Goal: Task Accomplishment & Management: Complete application form

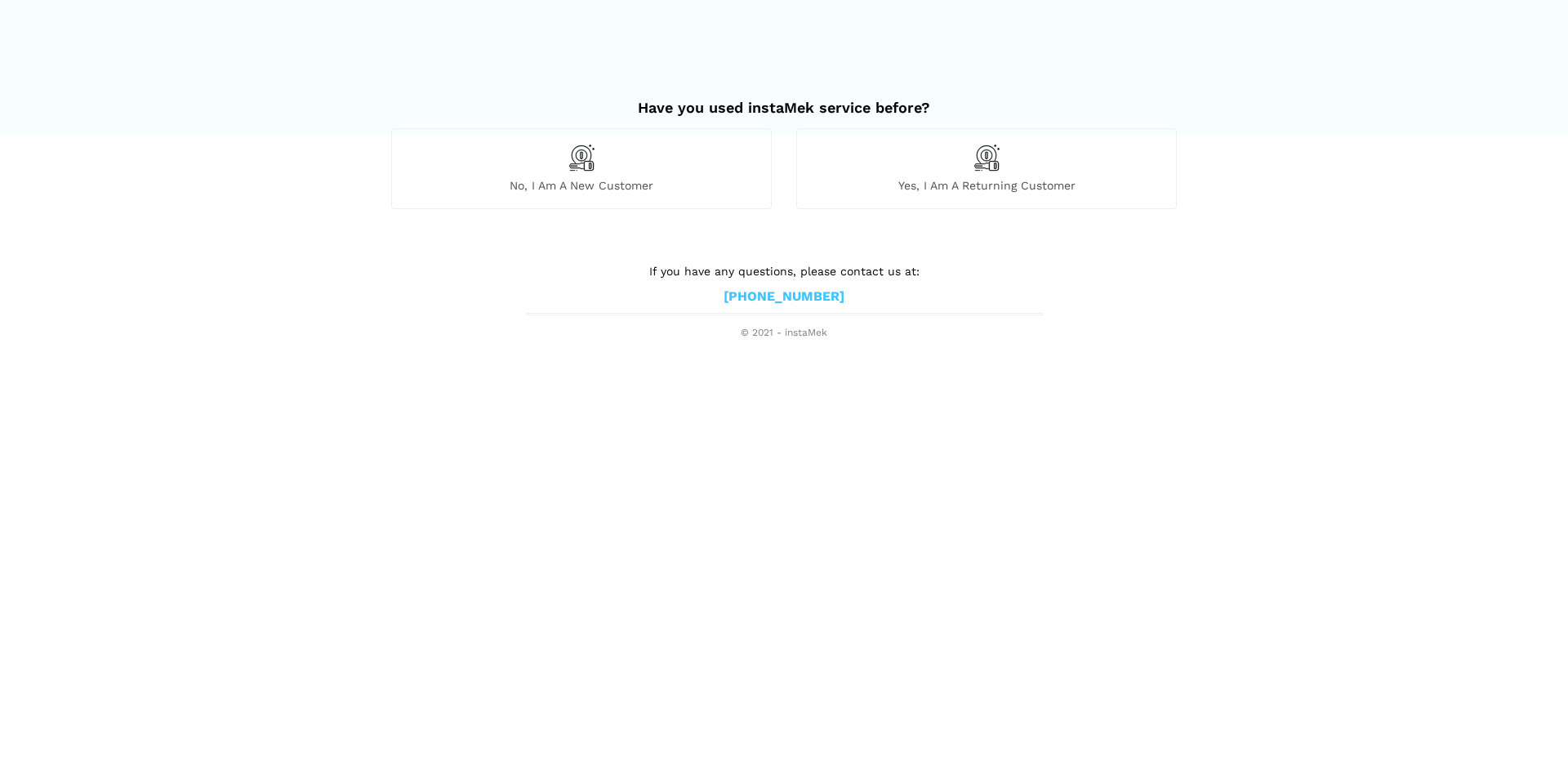
drag, startPoint x: 571, startPoint y: 183, endPoint x: 612, endPoint y: 190, distance: 41.6
click at [571, 182] on span "No, I am a new customer" at bounding box center [581, 185] width 379 height 14
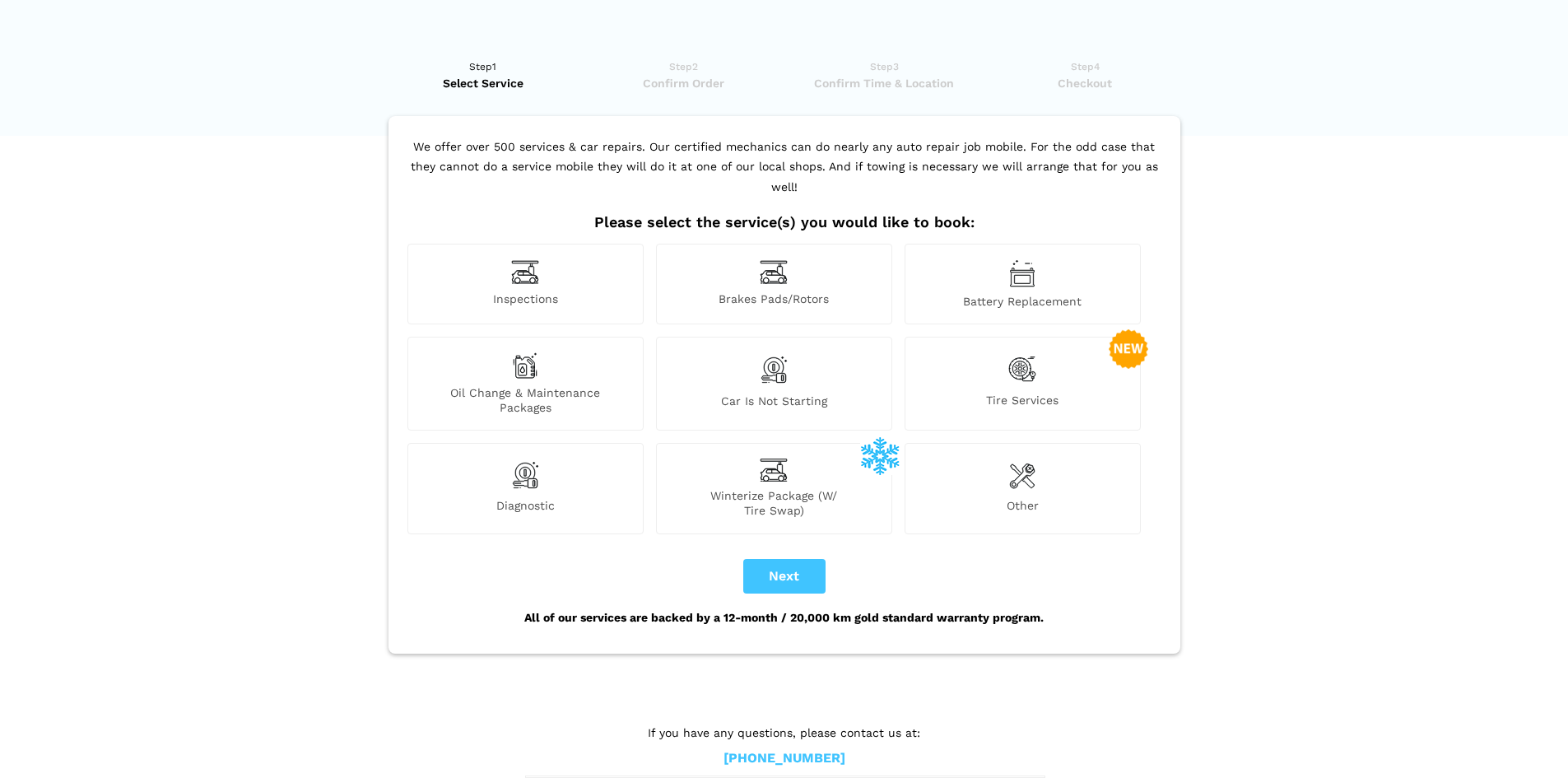
click at [803, 393] on span "Car is not starting" at bounding box center [774, 403] width 234 height 21
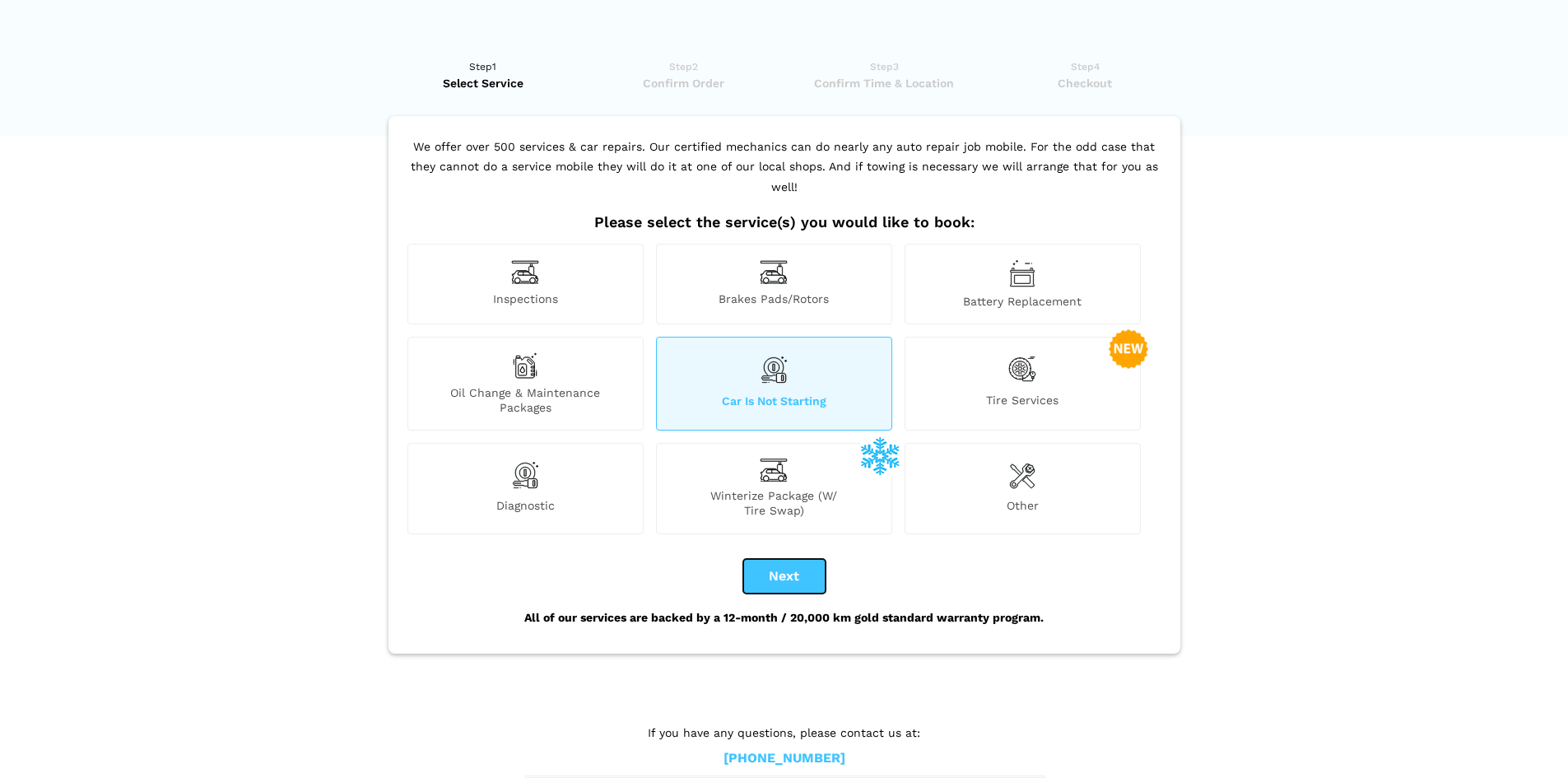
click at [793, 561] on button "Next" at bounding box center [784, 576] width 82 height 35
checkbox input "true"
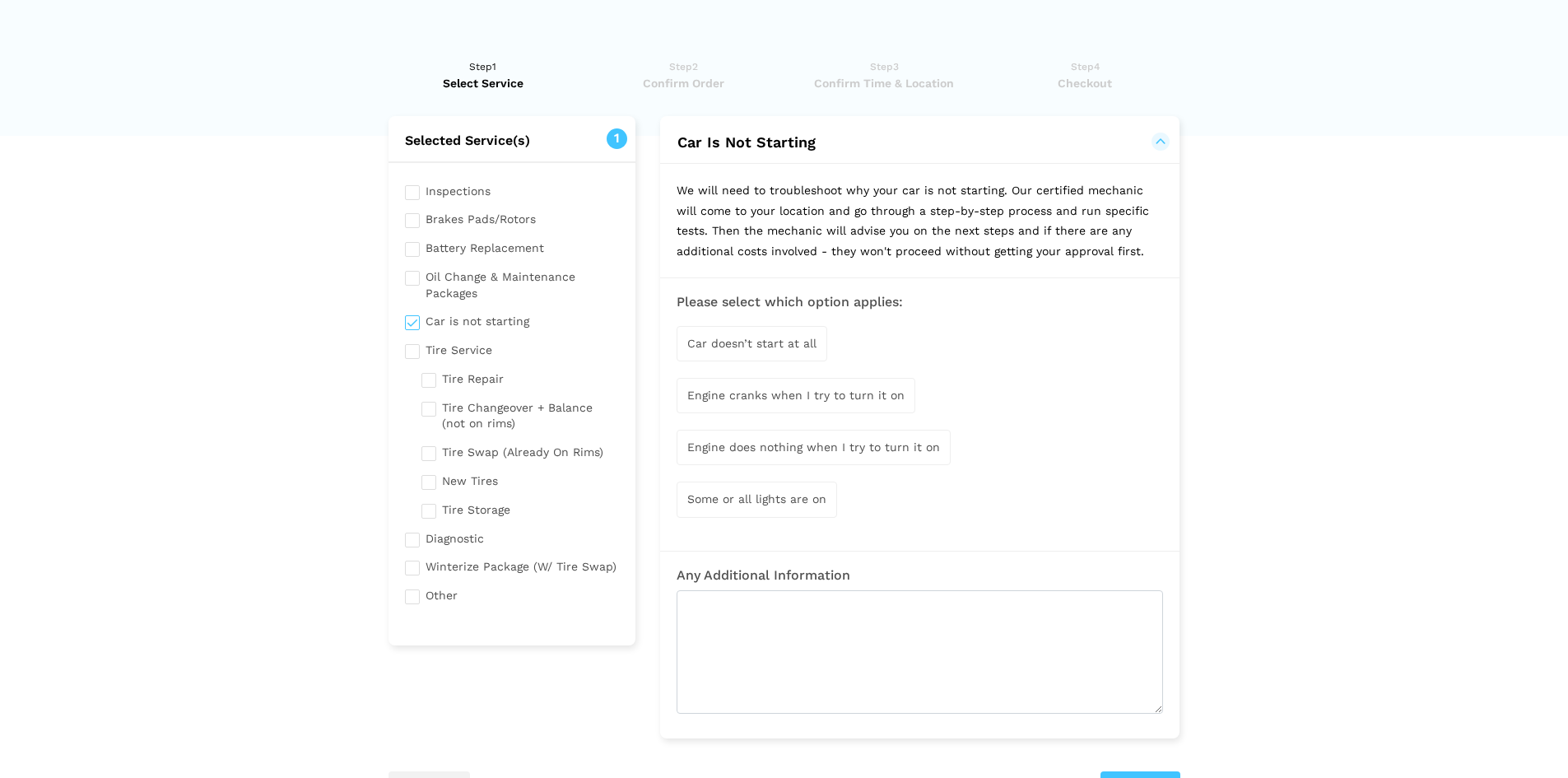
click at [882, 442] on span "Engine does nothing when I try to turn it on" at bounding box center [813, 448] width 253 height 14
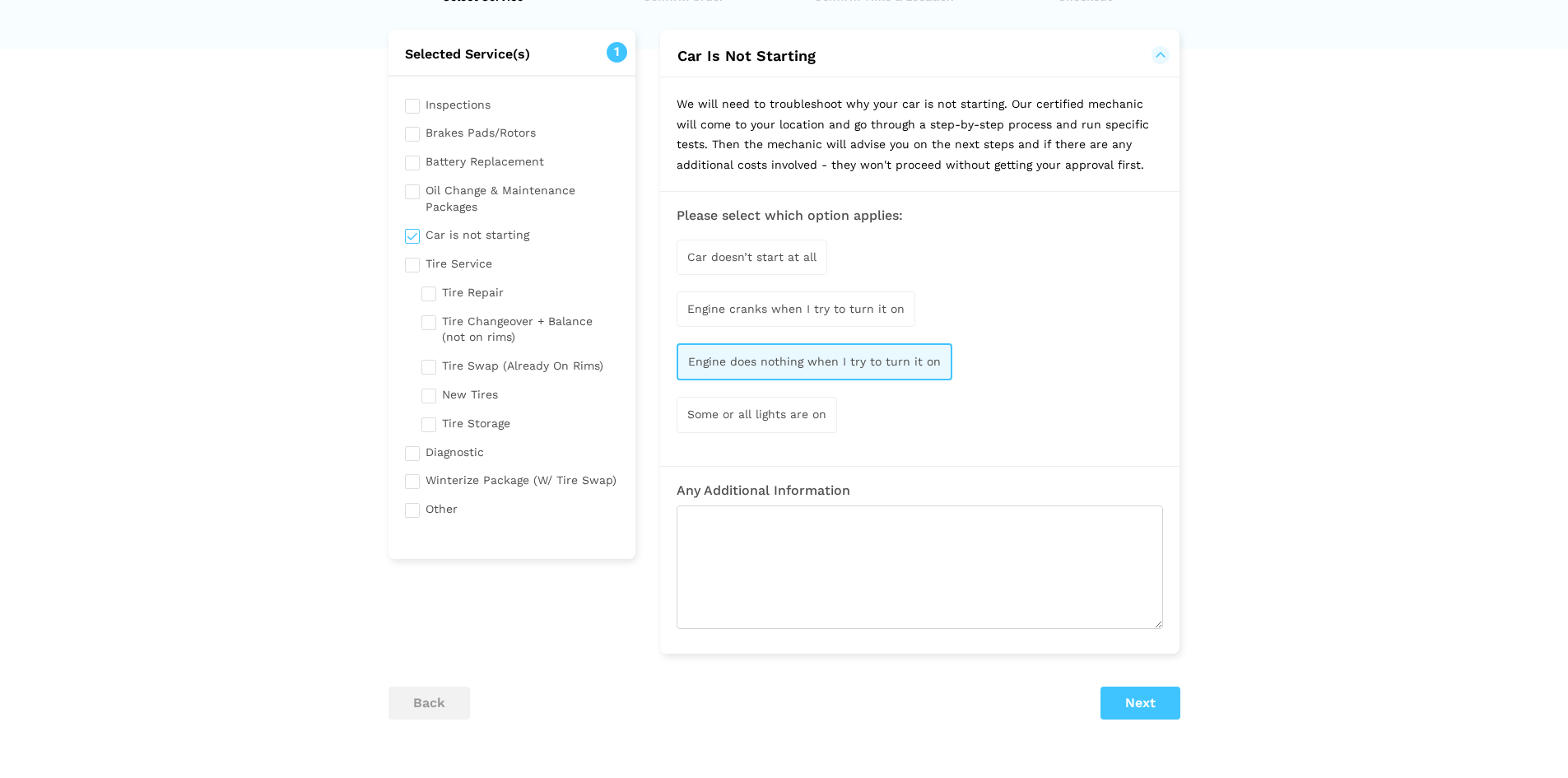
scroll to position [219, 0]
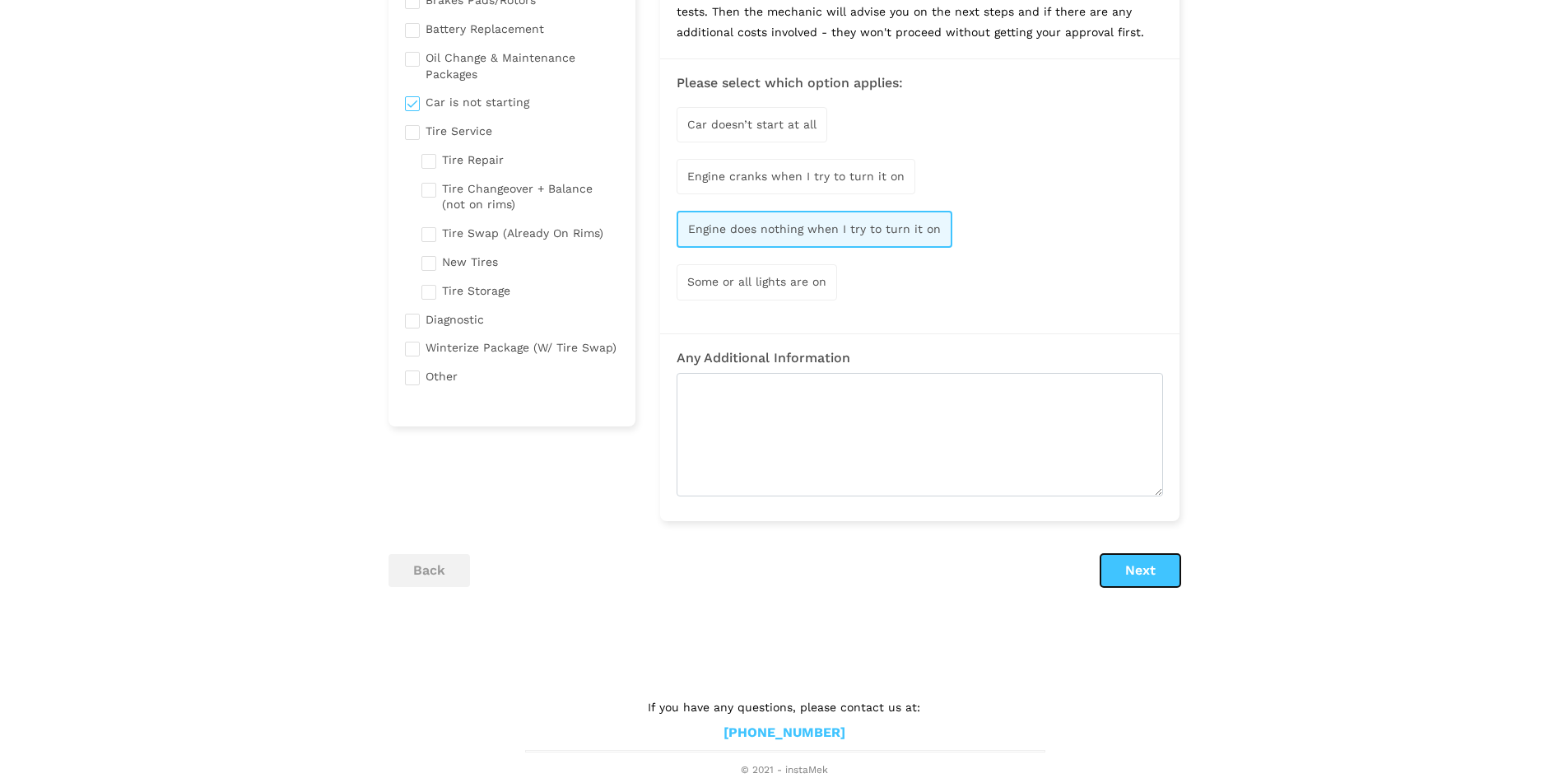
click at [1132, 565] on button "Next" at bounding box center [1140, 570] width 80 height 33
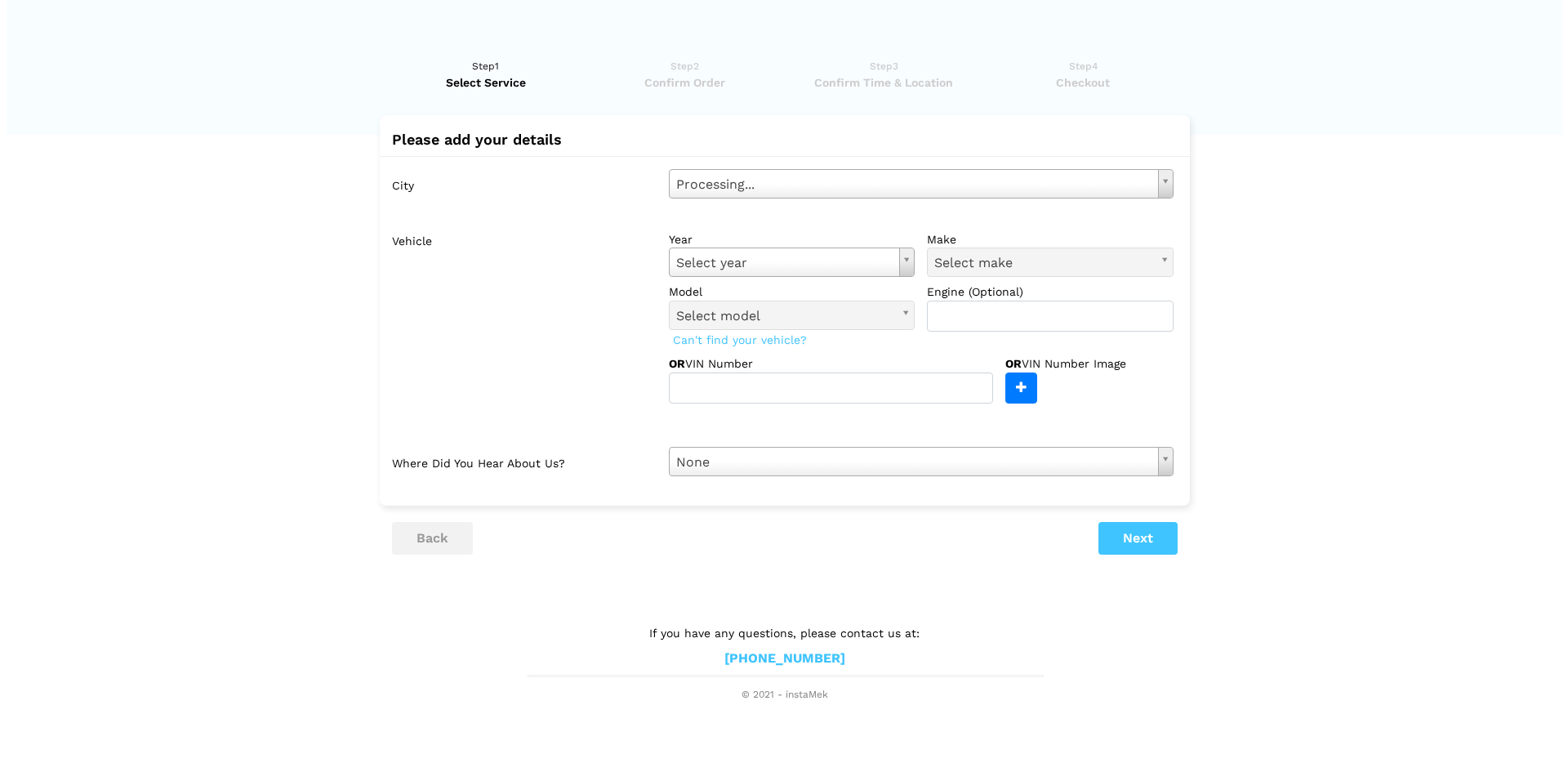
scroll to position [0, 0]
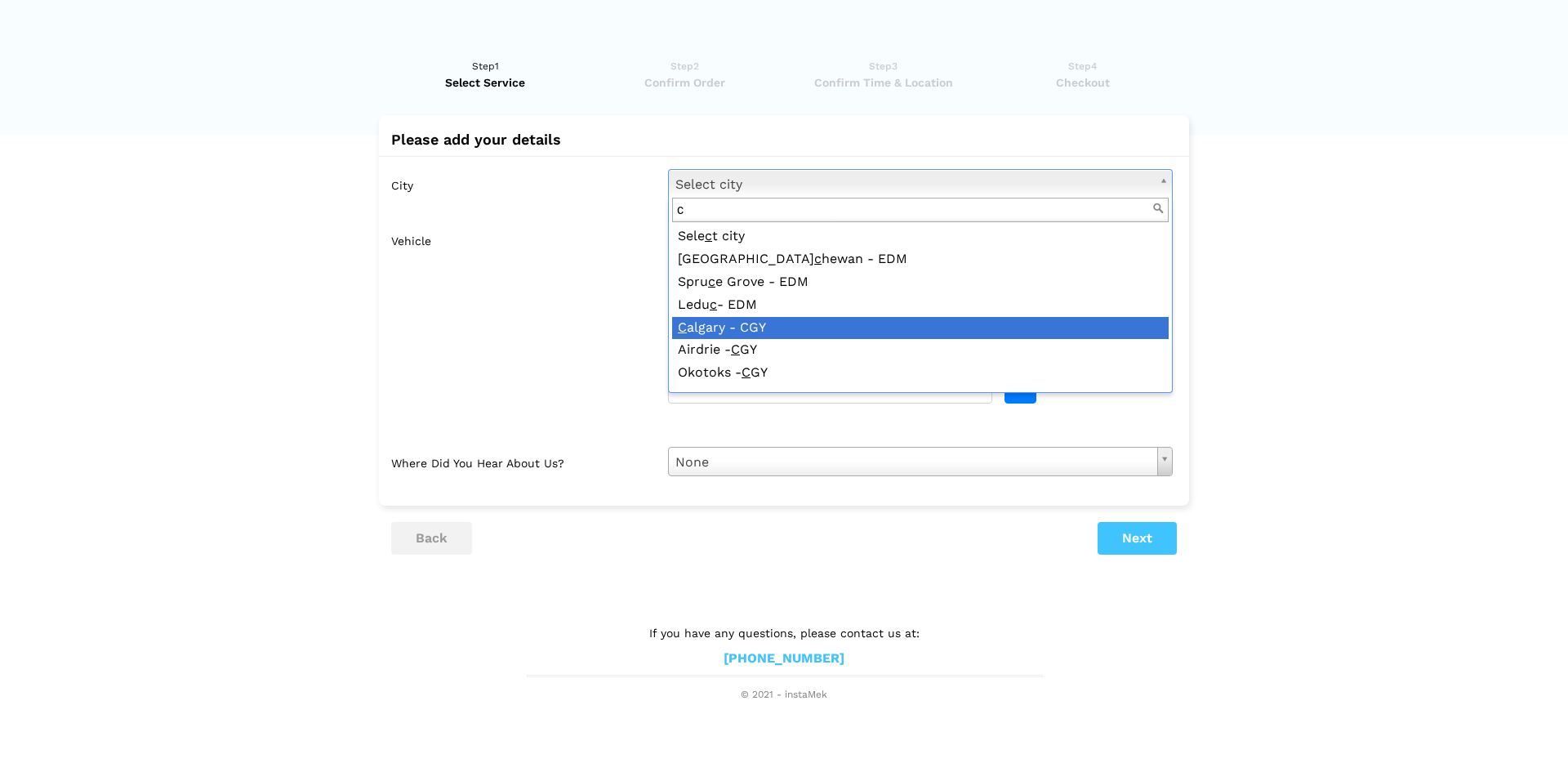
type input "c"
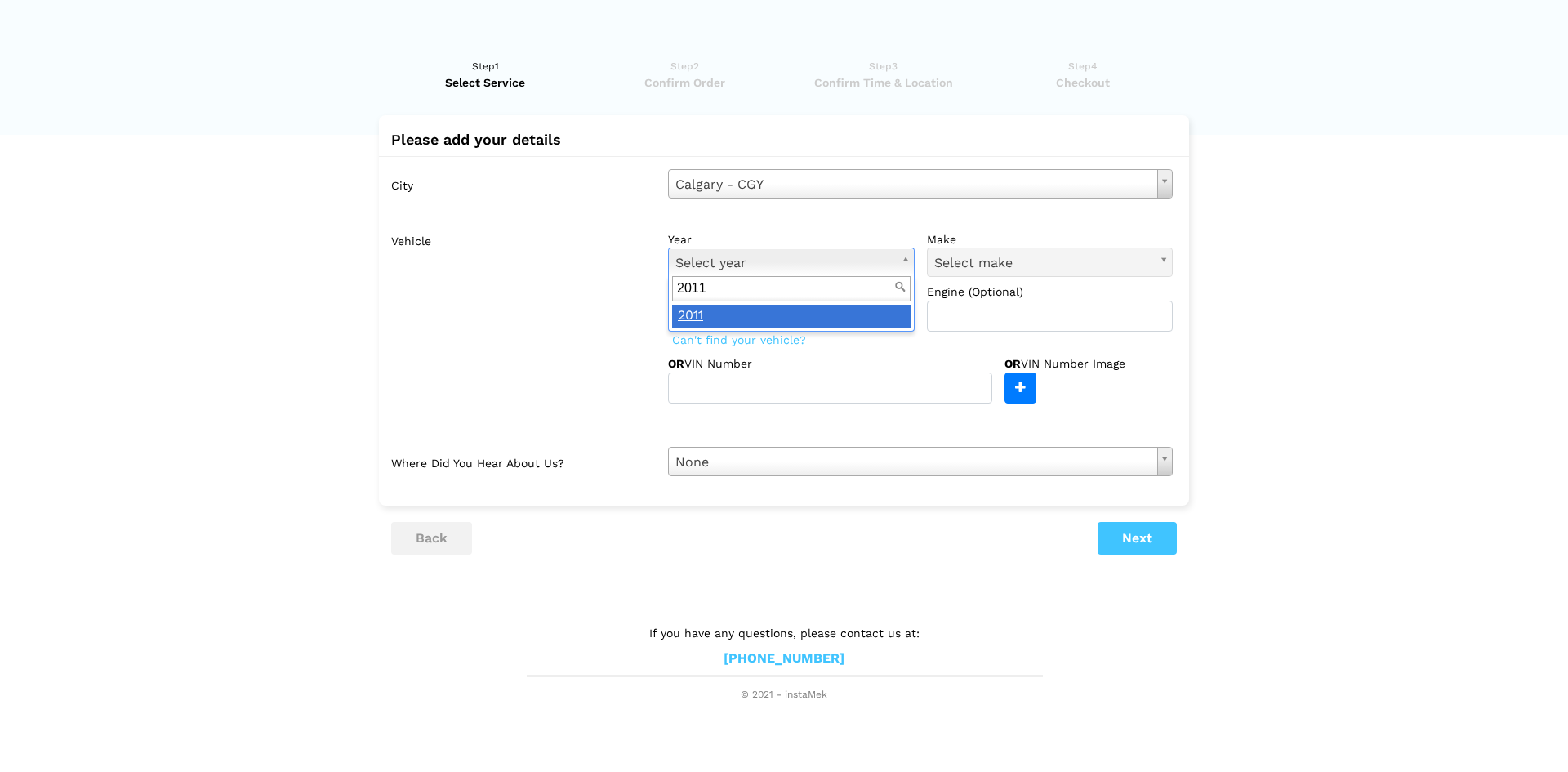
type input "2011"
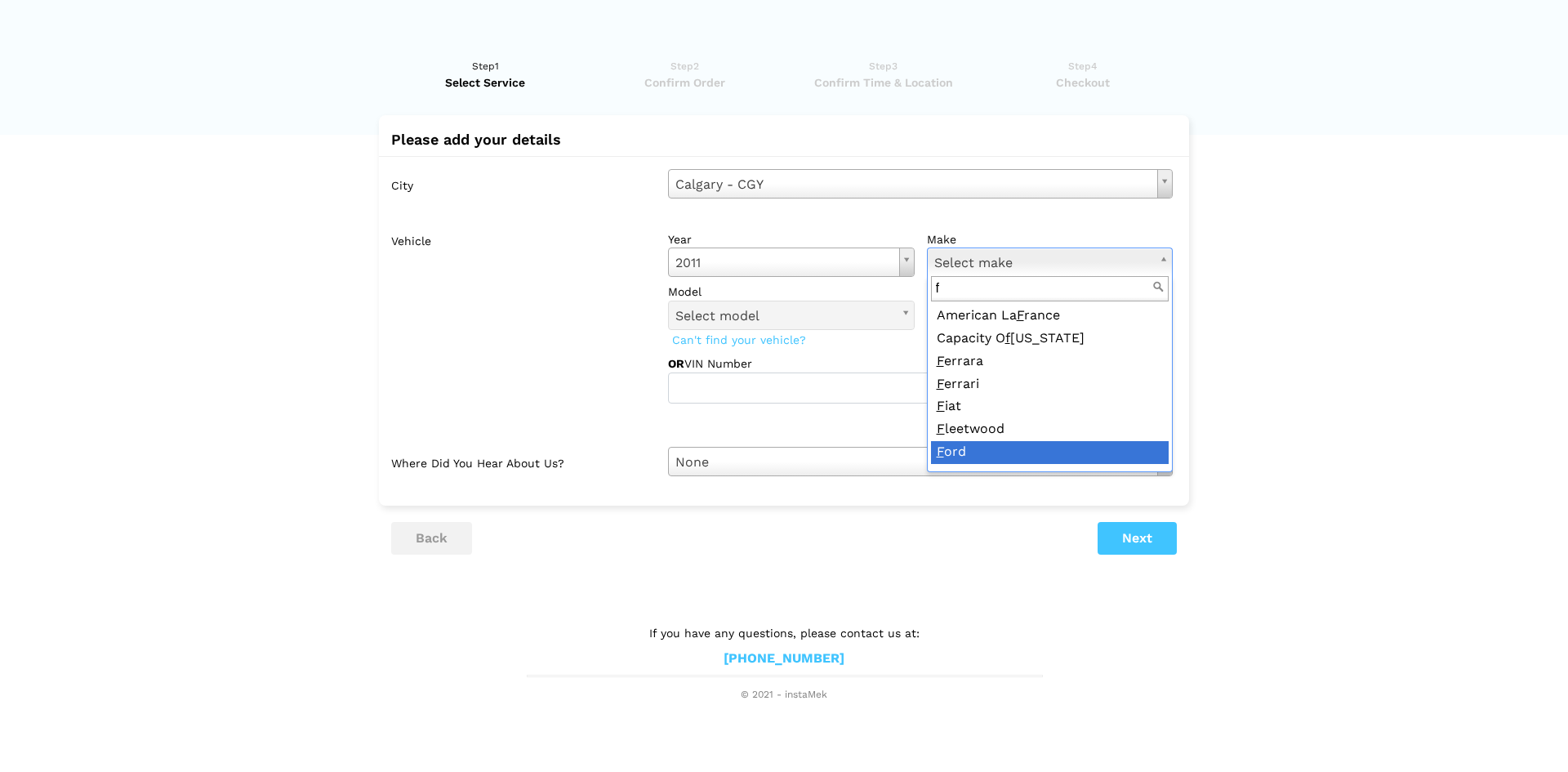
type input "f"
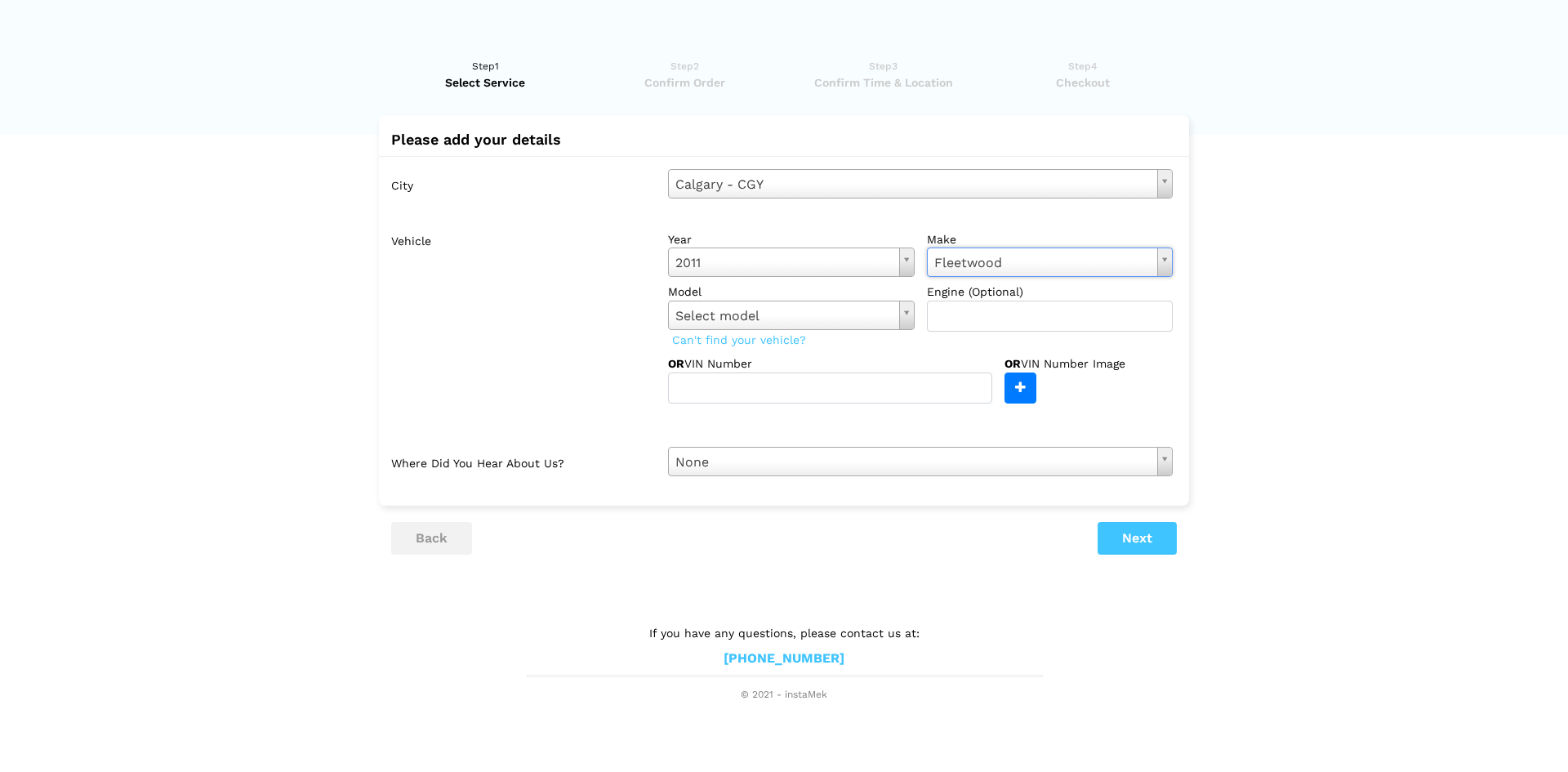
click at [977, 244] on label "make" at bounding box center [1050, 239] width 247 height 16
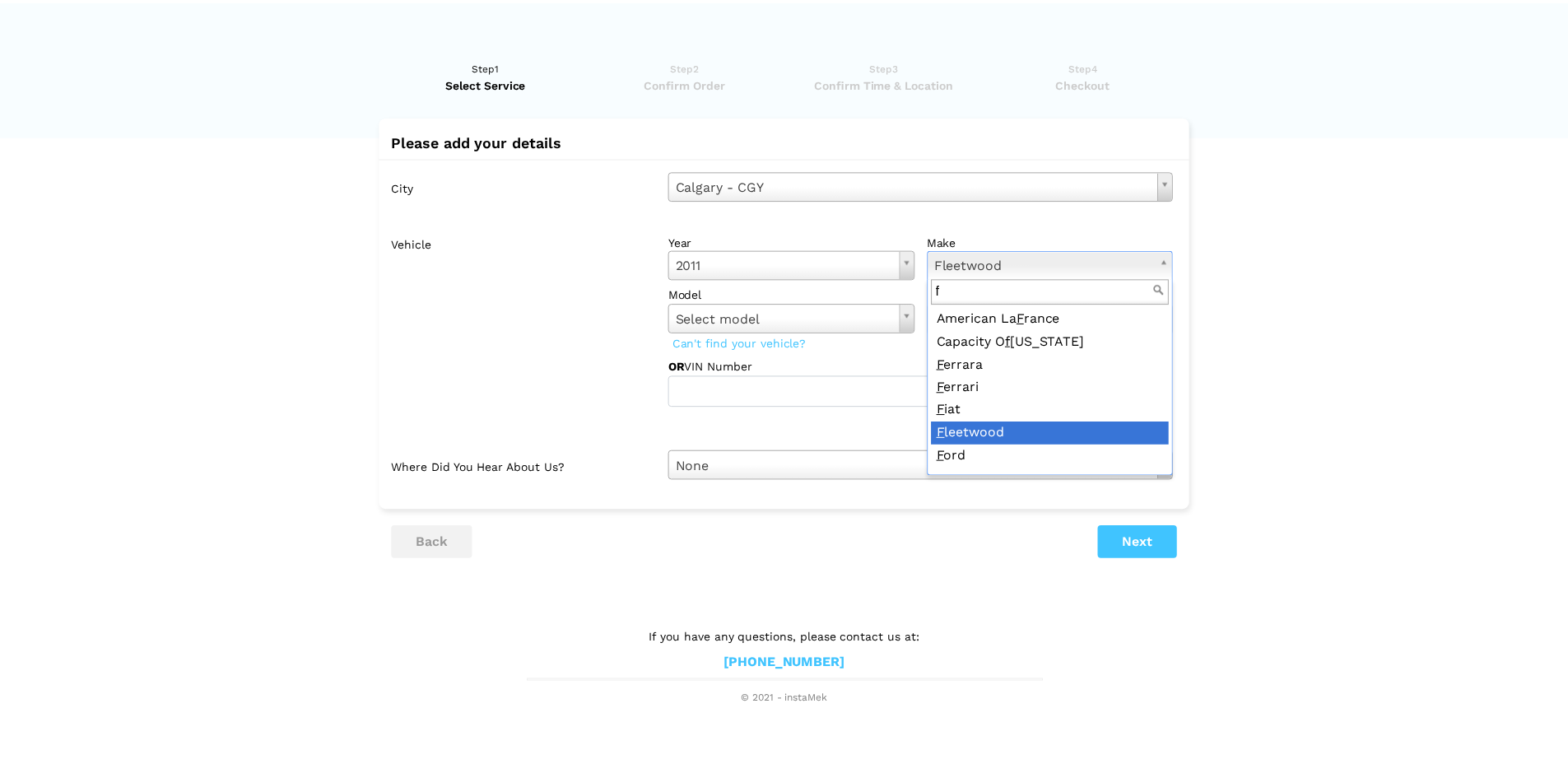
scroll to position [18, 0]
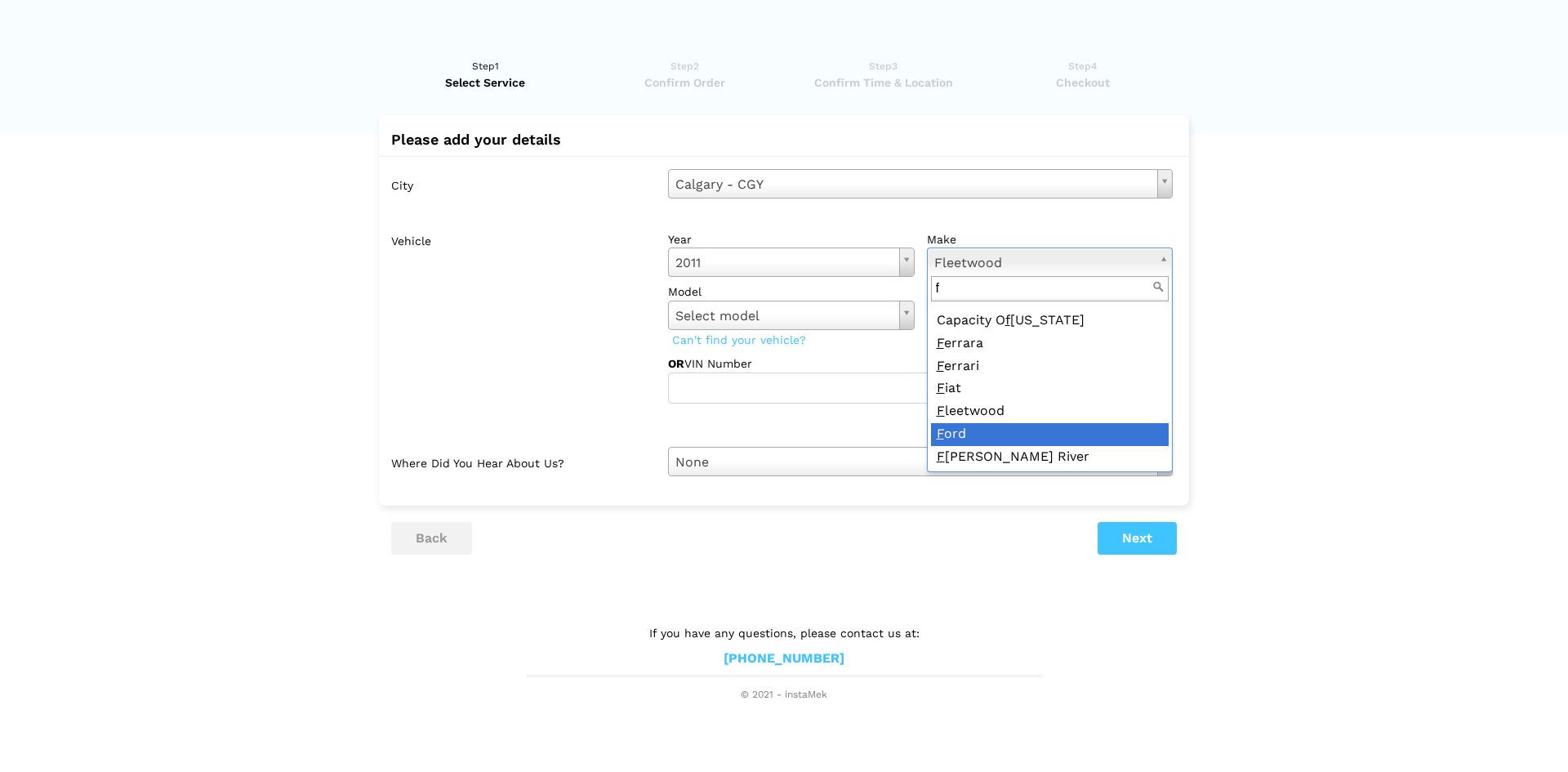
type input "f"
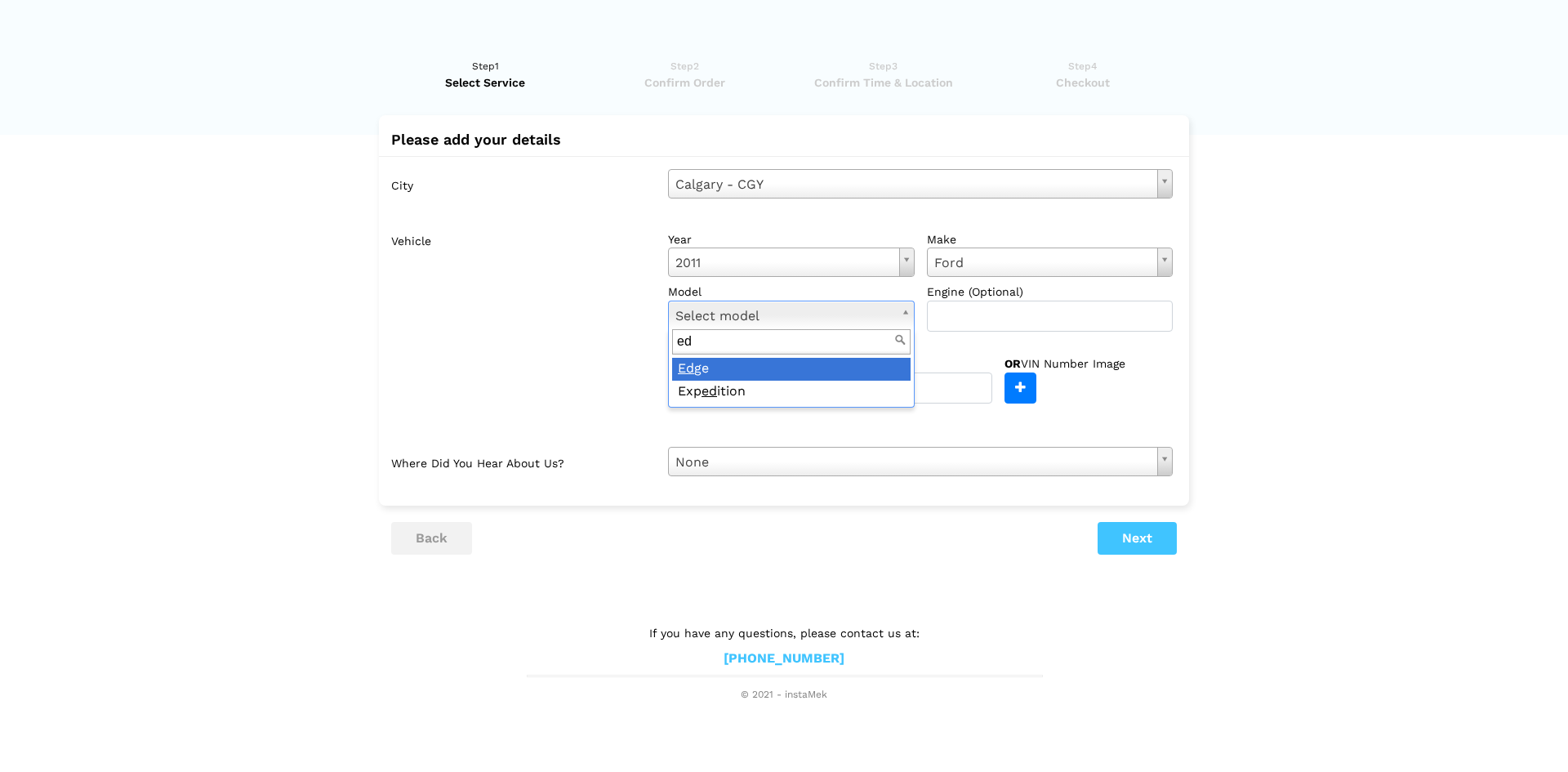
type input "ed"
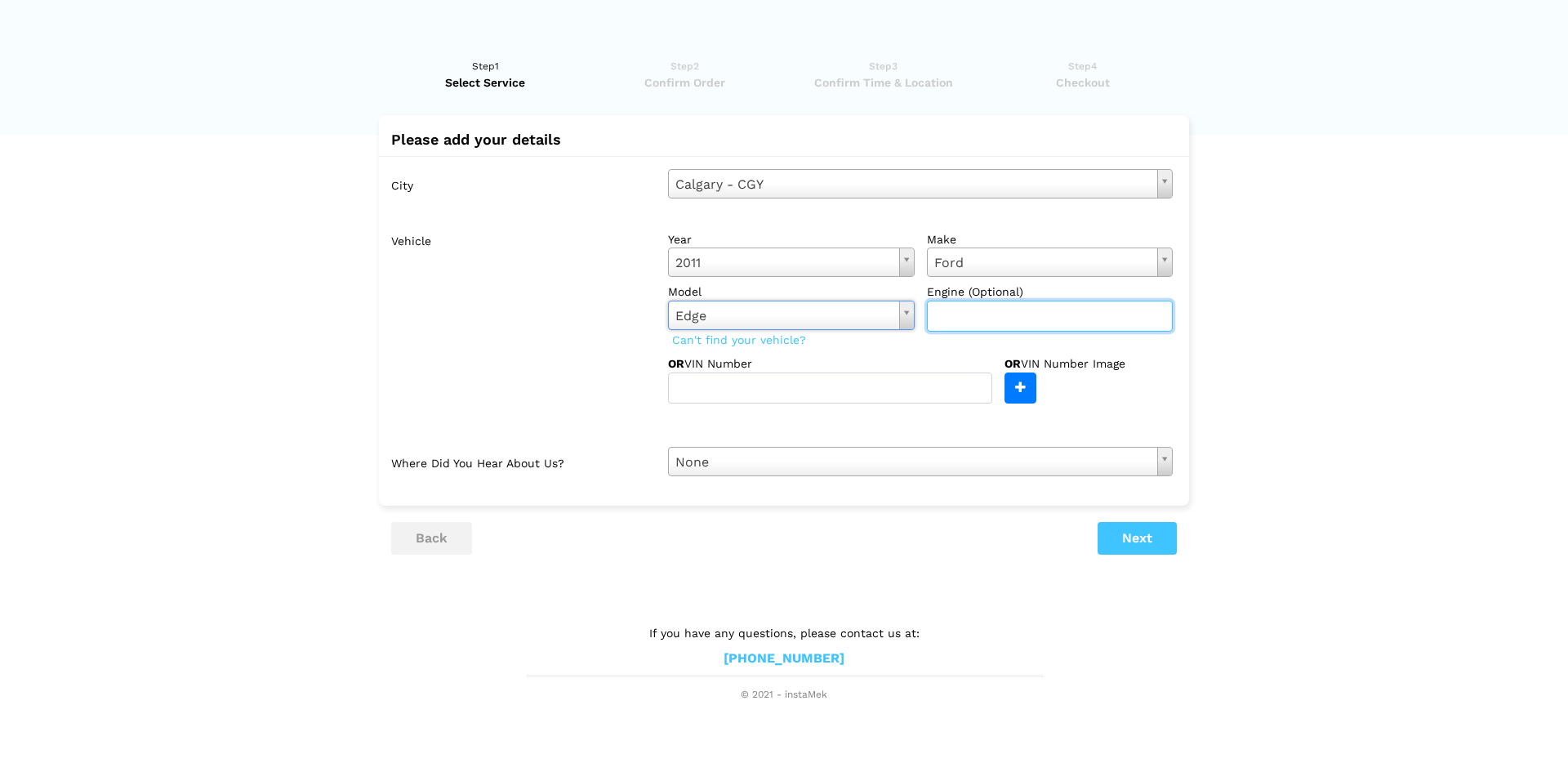
click at [992, 313] on input "text" at bounding box center [1050, 316] width 247 height 31
type input "3.5"
click at [1115, 528] on button "Next" at bounding box center [1137, 538] width 79 height 33
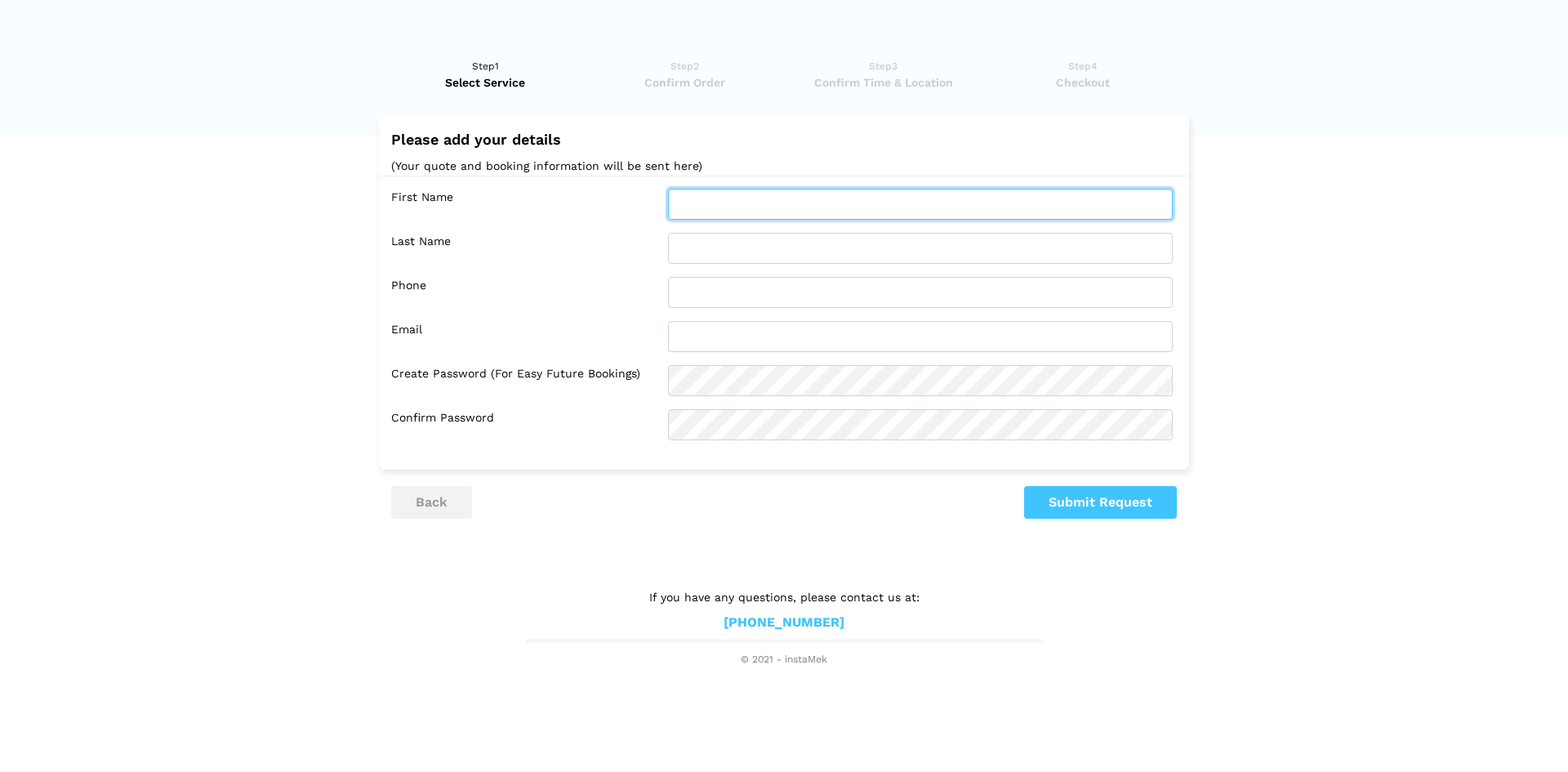
drag, startPoint x: 768, startPoint y: 207, endPoint x: 784, endPoint y: 200, distance: 17.5
click at [769, 207] on input "text" at bounding box center [920, 204] width 505 height 31
type input "Udaya"
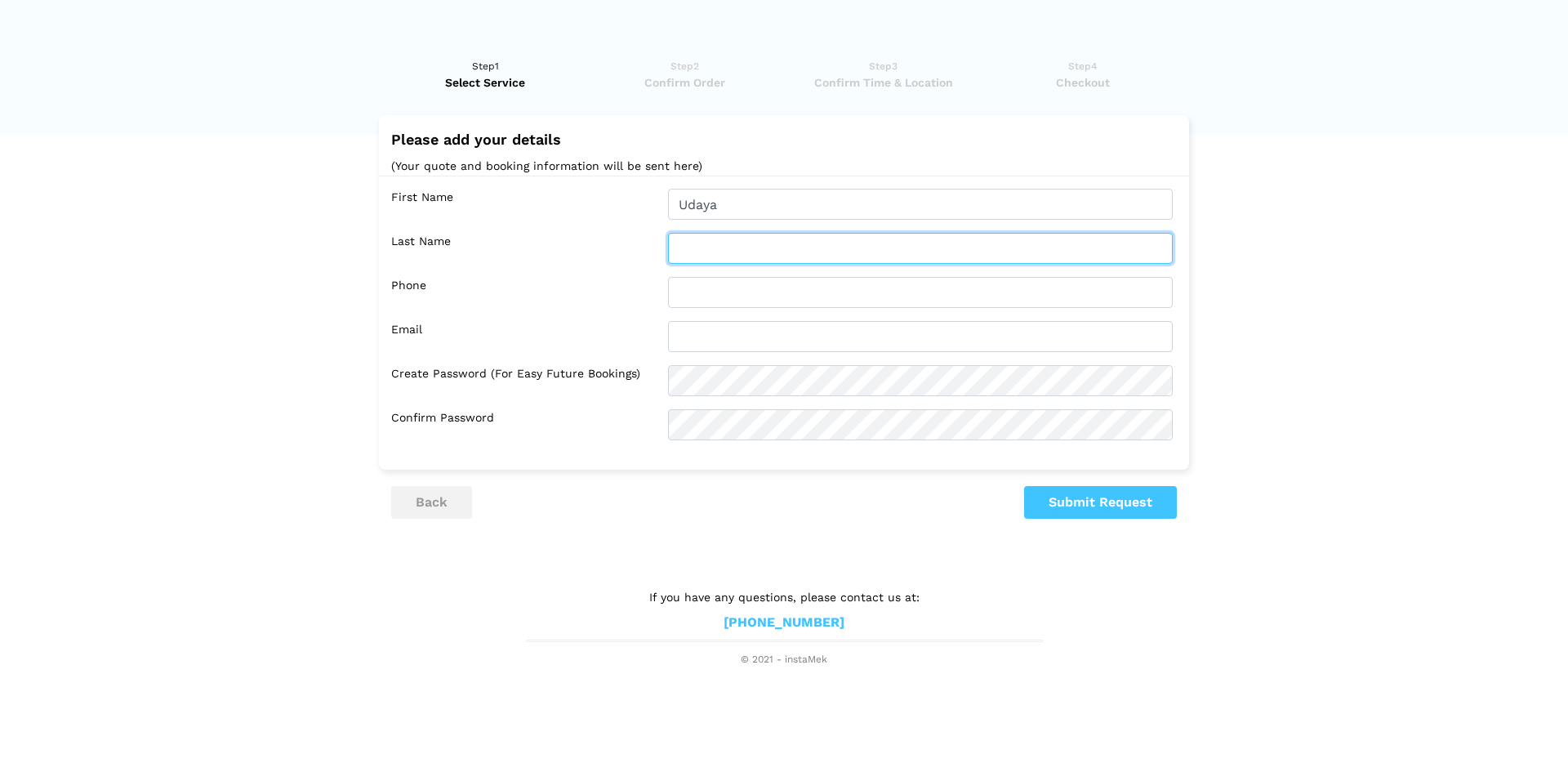
click at [839, 242] on input "text" at bounding box center [920, 248] width 505 height 31
type input "chandra"
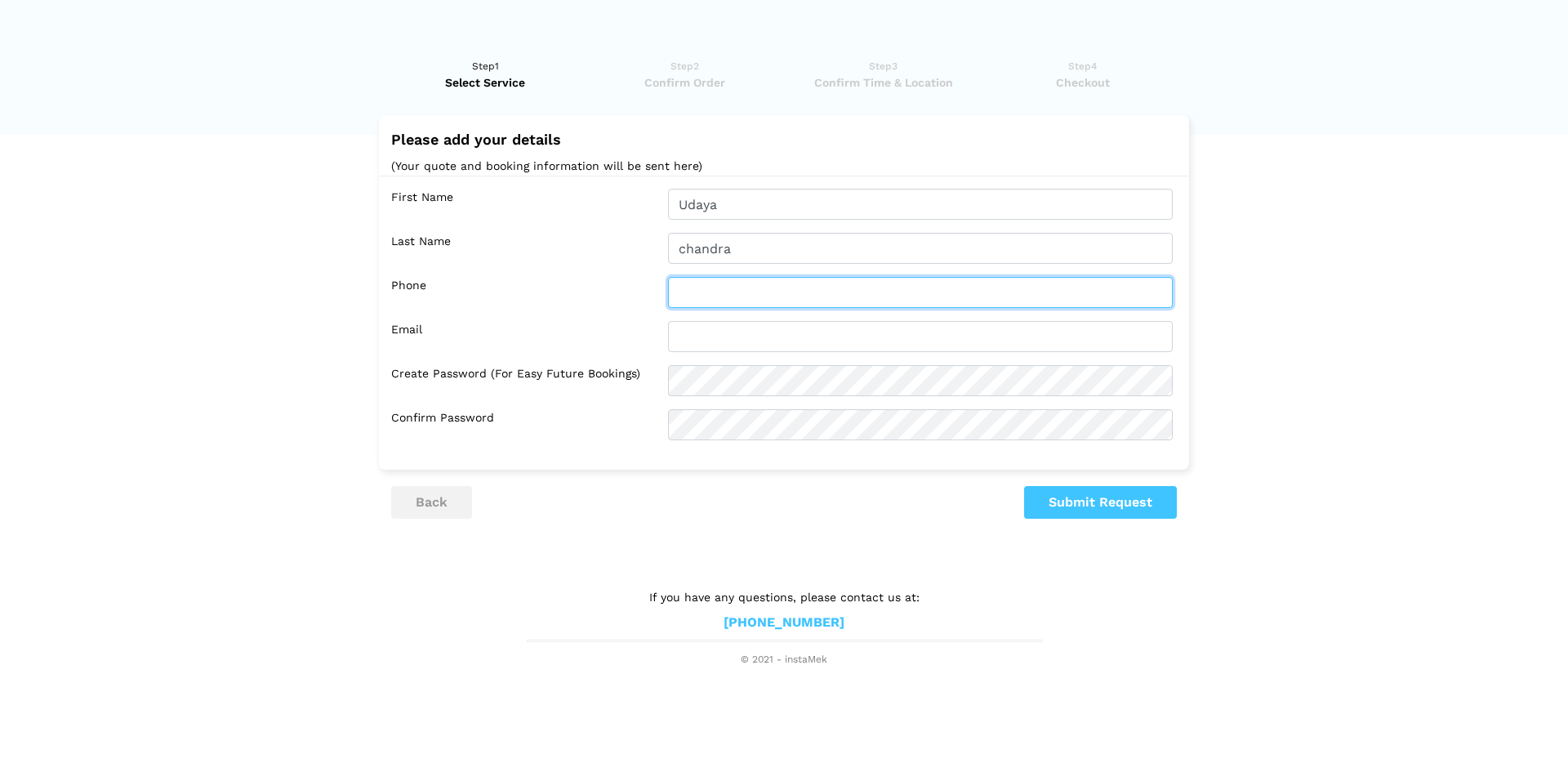
drag, startPoint x: 784, startPoint y: 296, endPoint x: 830, endPoint y: 285, distance: 47.3
click at [784, 296] on input "text" at bounding box center [920, 292] width 505 height 31
type input "4039685884"
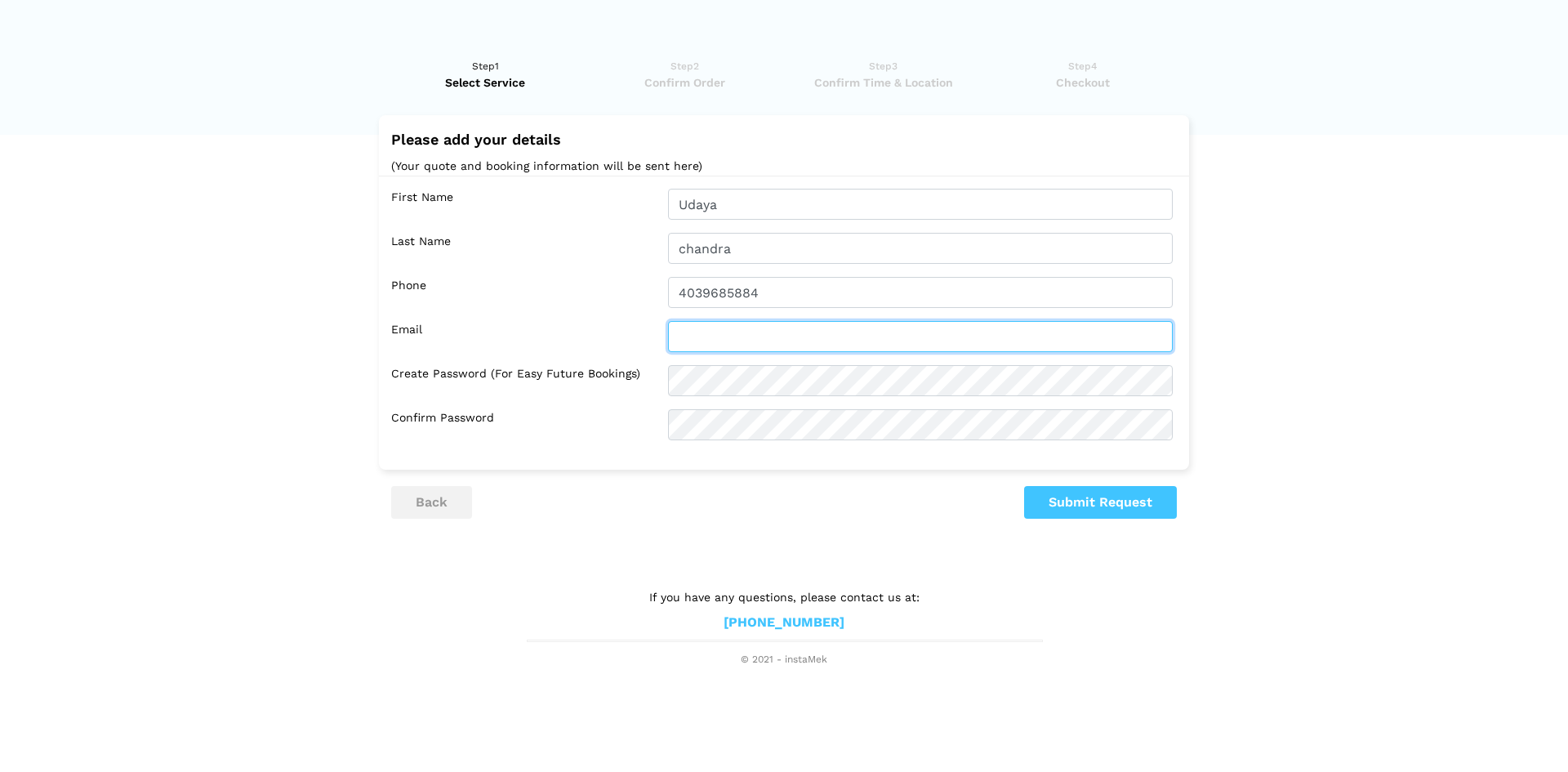
drag, startPoint x: 787, startPoint y: 336, endPoint x: 1050, endPoint y: 361, distance: 264.2
click at [791, 335] on input "text" at bounding box center [920, 336] width 505 height 31
type input "[EMAIL_ADDRESS][DOMAIN_NAME]"
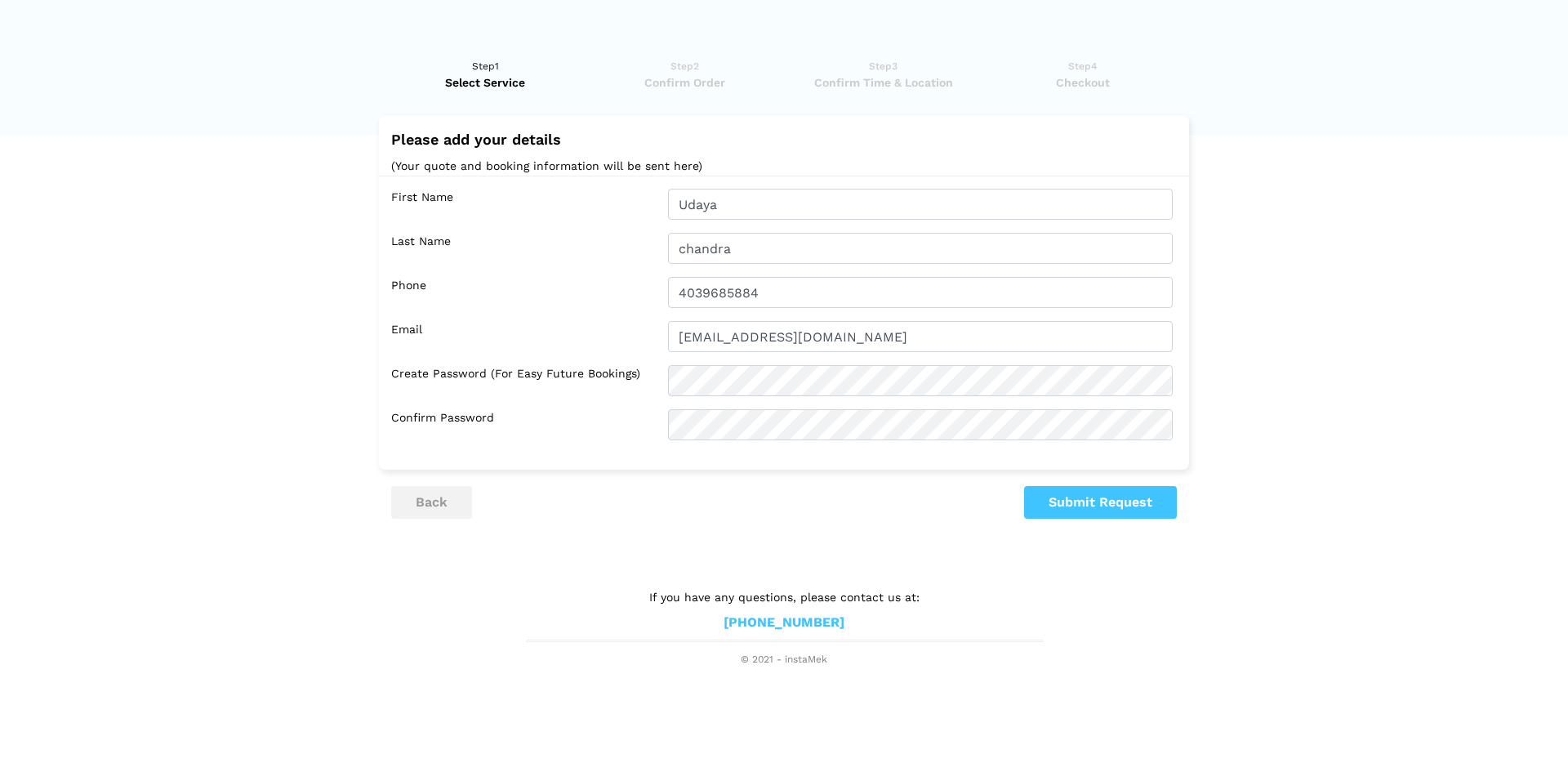
drag, startPoint x: 1128, startPoint y: 486, endPoint x: 1126, endPoint y: 495, distance: 9.2
click at [1128, 487] on div "Please add your details (Your quote and booking information will be sent here) …" at bounding box center [784, 318] width 786 height 405
click at [1126, 495] on button "Submit Request" at bounding box center [1100, 502] width 153 height 33
click at [1091, 509] on button "Submit Request" at bounding box center [1100, 502] width 153 height 33
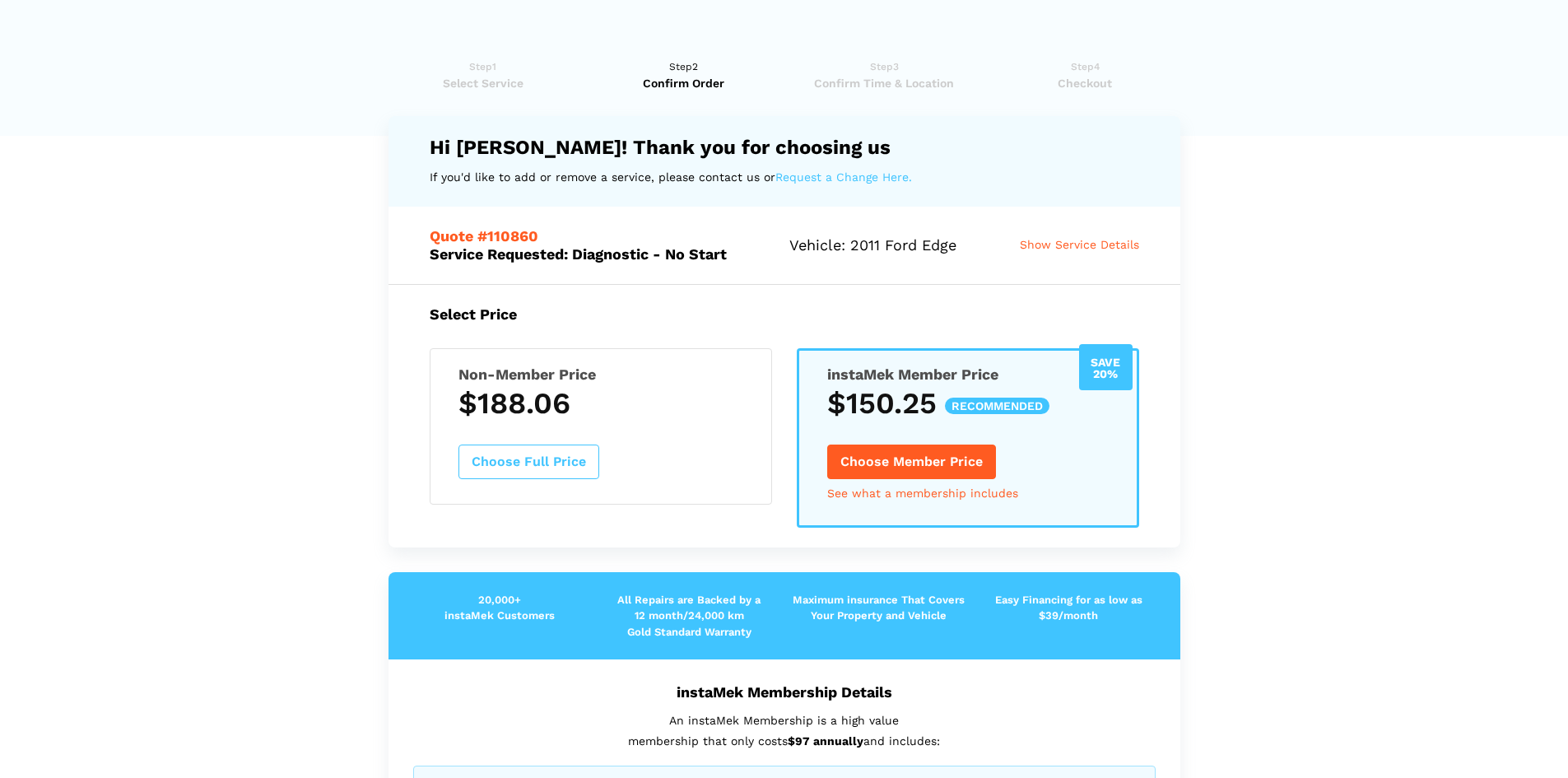
click at [687, 420] on h3 "$188.06" at bounding box center [600, 403] width 284 height 35
click at [562, 466] on button "Choose Full Price" at bounding box center [529, 461] width 141 height 35
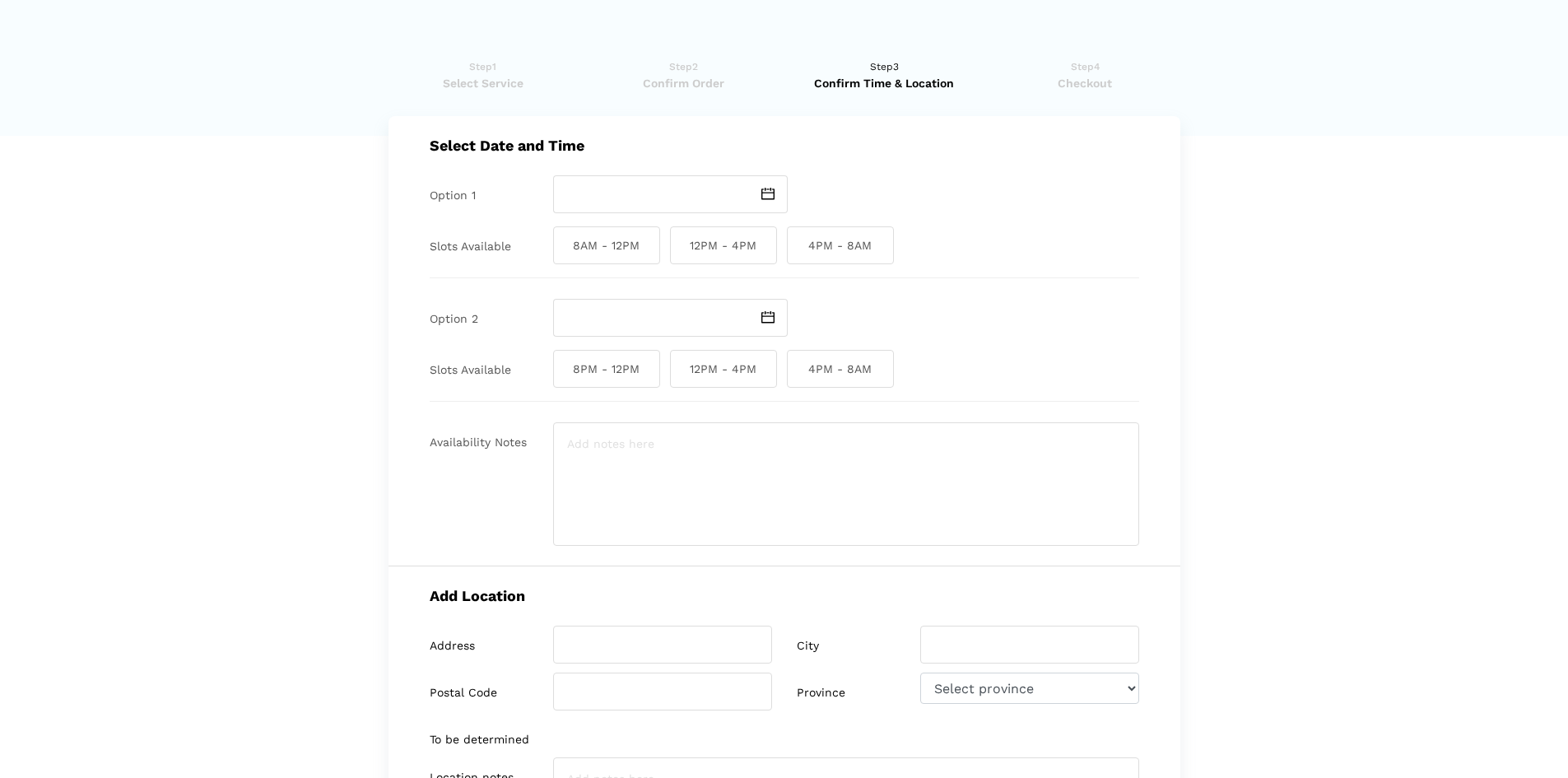
click at [615, 379] on span "8PM - 12PM" at bounding box center [606, 369] width 107 height 38
click at [564, 379] on input "8PM - 12PM" at bounding box center [558, 369] width 11 height 38
checkbox input "true"
click at [607, 249] on span "8AM - 12PM" at bounding box center [606, 245] width 107 height 38
click at [564, 249] on input "8AM - 12PM" at bounding box center [558, 245] width 11 height 38
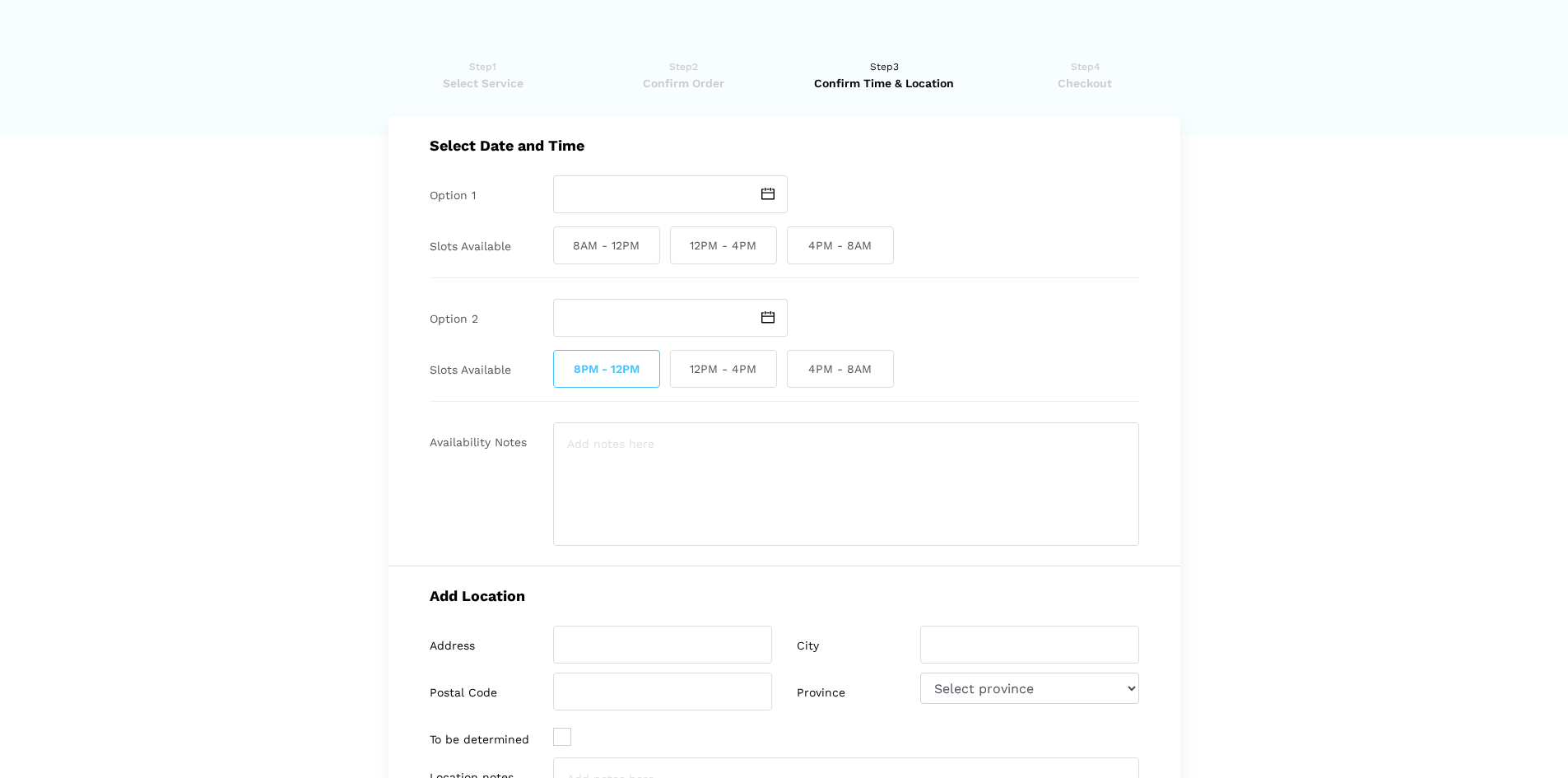
checkbox input "true"
click at [766, 194] on img at bounding box center [768, 194] width 14 height 13
click at [670, 287] on td "3" at bounding box center [670, 285] width 20 height 20
type input "[DATE]"
click at [765, 317] on img at bounding box center [768, 317] width 14 height 13
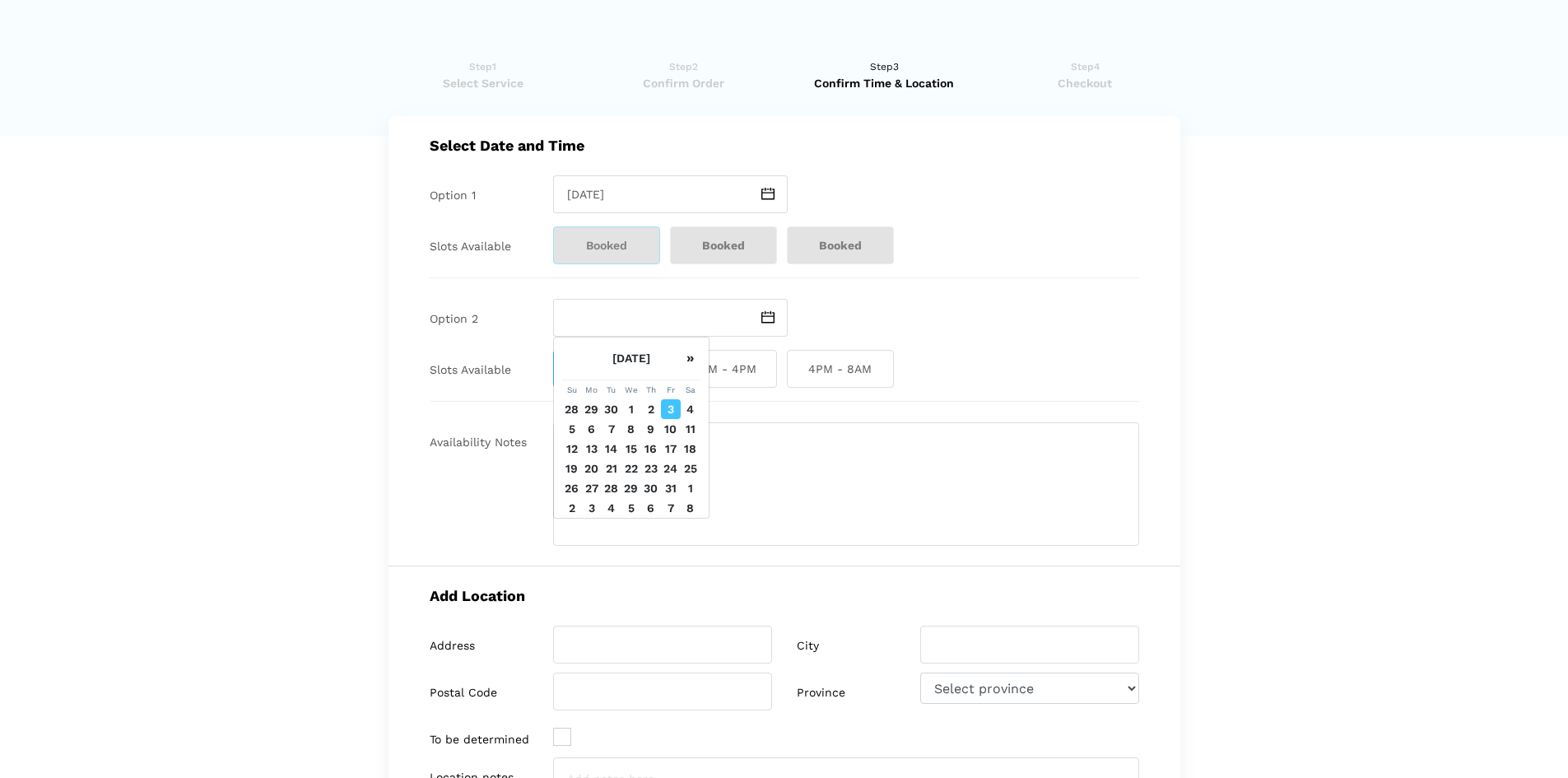
click at [661, 409] on td "3" at bounding box center [670, 409] width 20 height 20
type input "[DATE]"
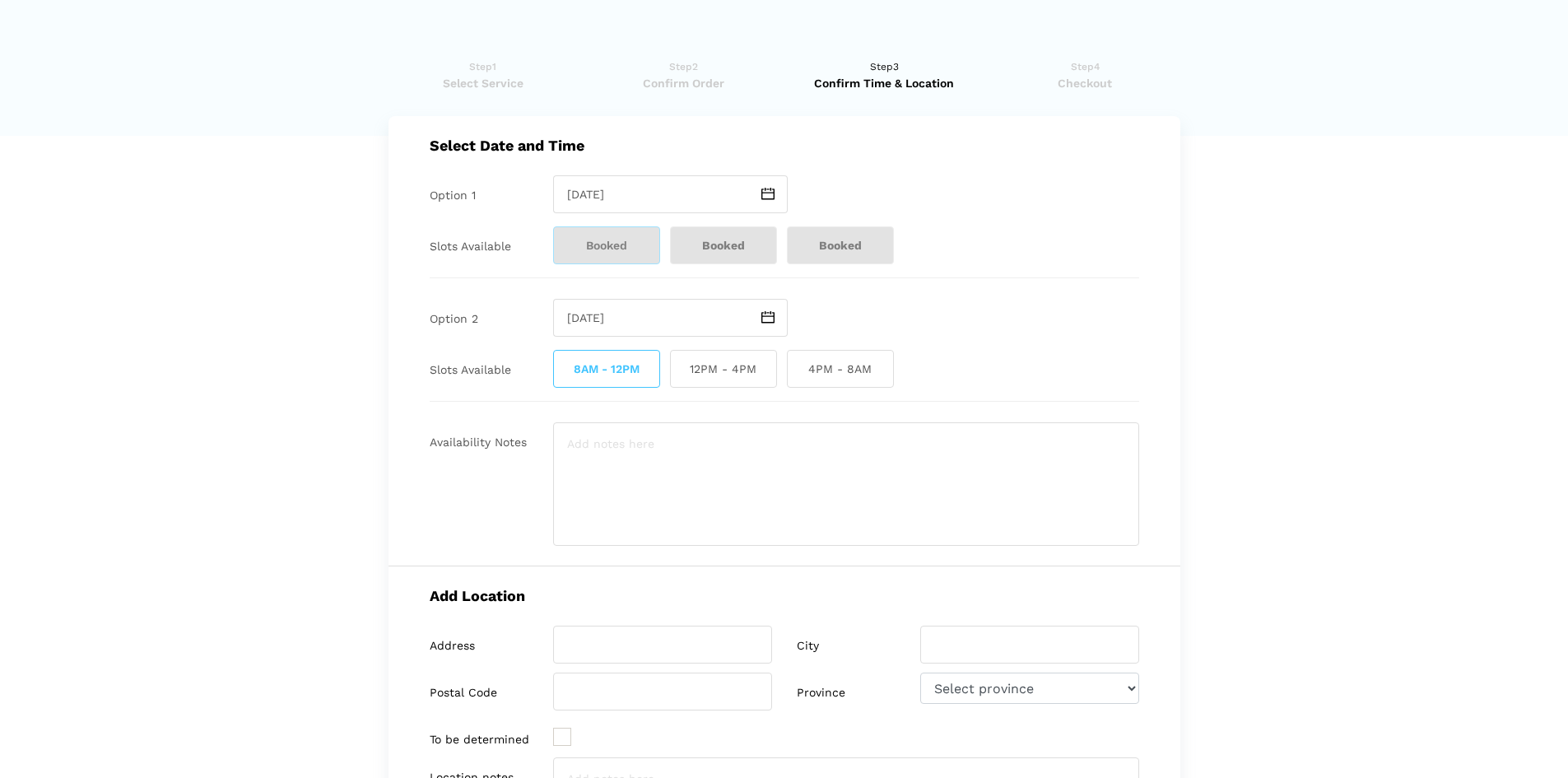
click at [1367, 364] on lik "Have you used instaMek service before? No, I am a new customer Yes, I am a retu…" at bounding box center [784, 609] width 1568 height 1136
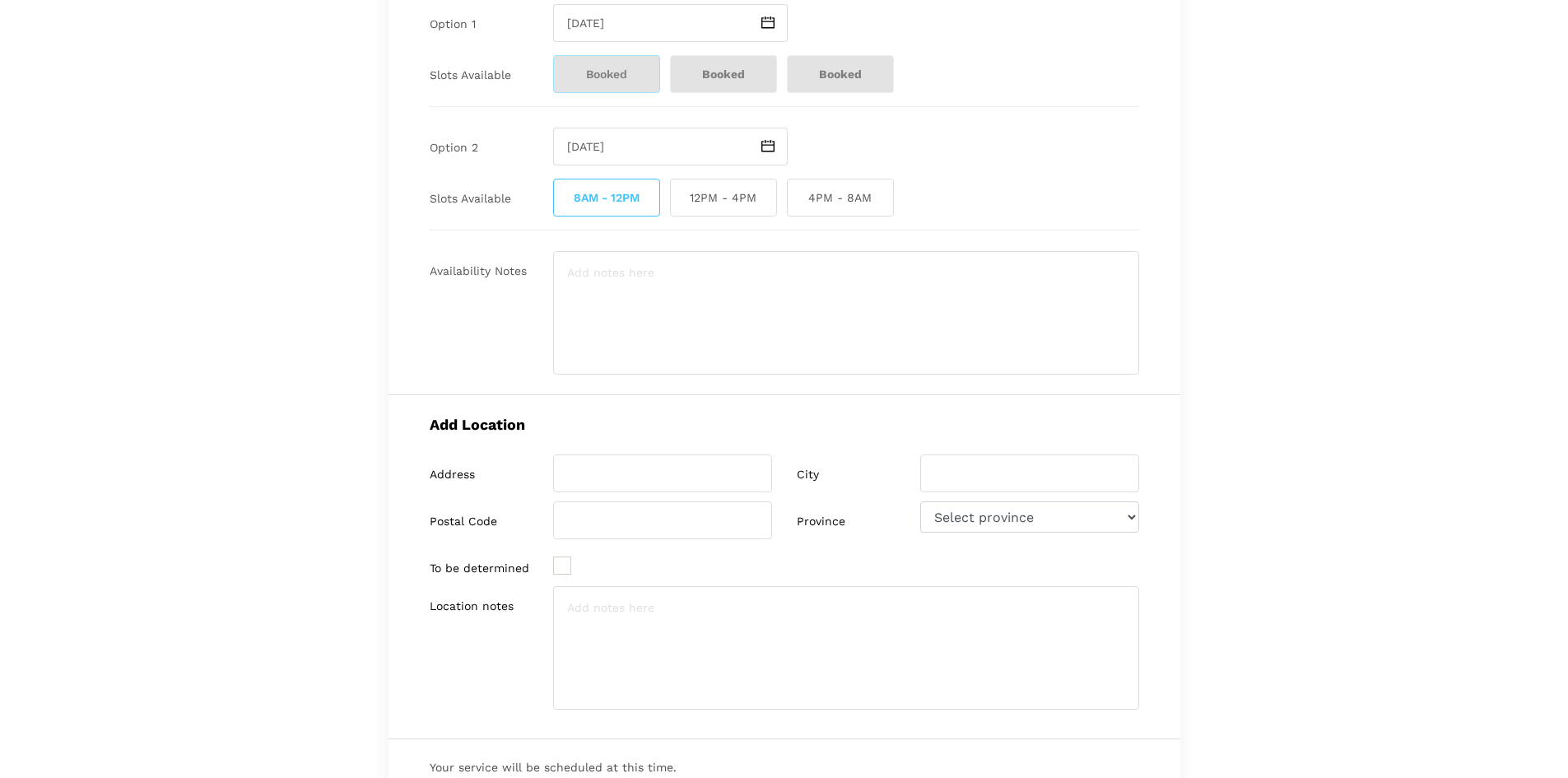
scroll to position [0, 0]
